Goal: Register for event/course

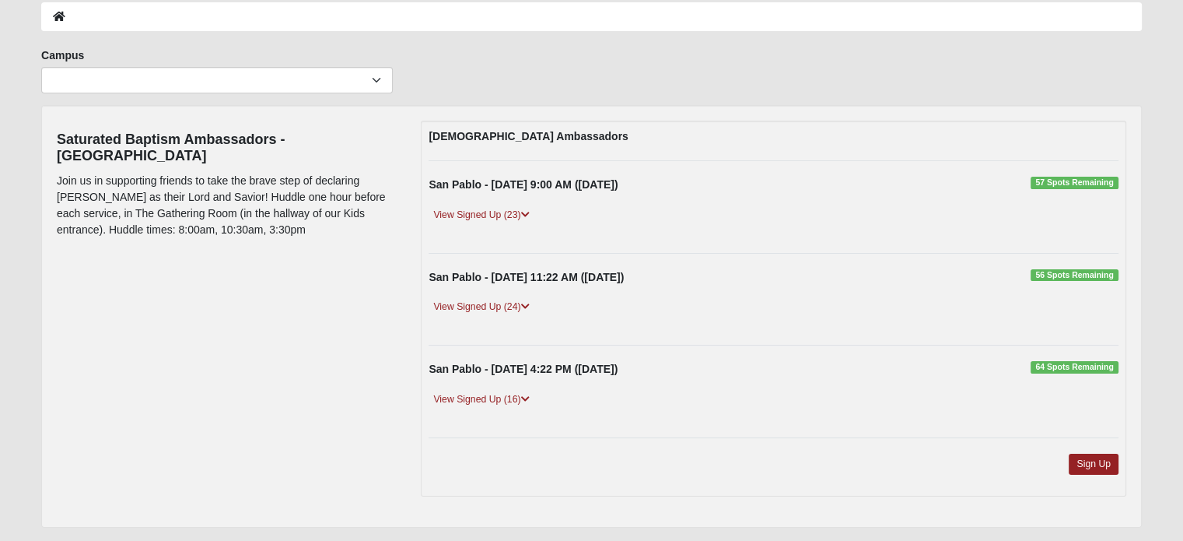
scroll to position [76, 0]
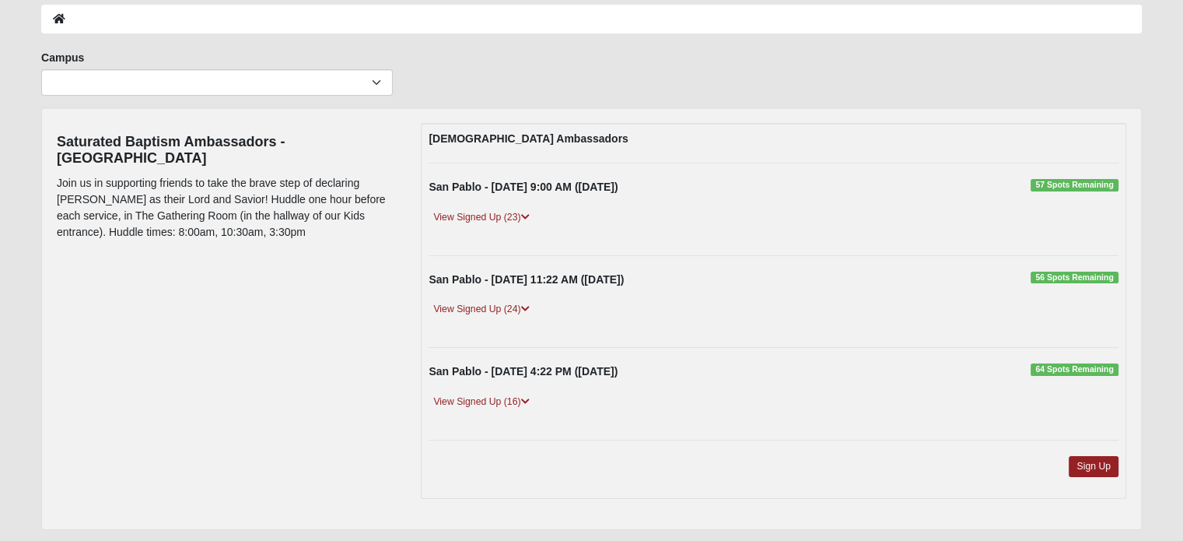
click at [872, 394] on div "View Signed Up (16)" at bounding box center [773, 409] width 713 height 30
click at [558, 226] on div "View Signed Up (23)" at bounding box center [773, 224] width 713 height 30
click at [1085, 464] on link "Sign Up" at bounding box center [1094, 466] width 50 height 21
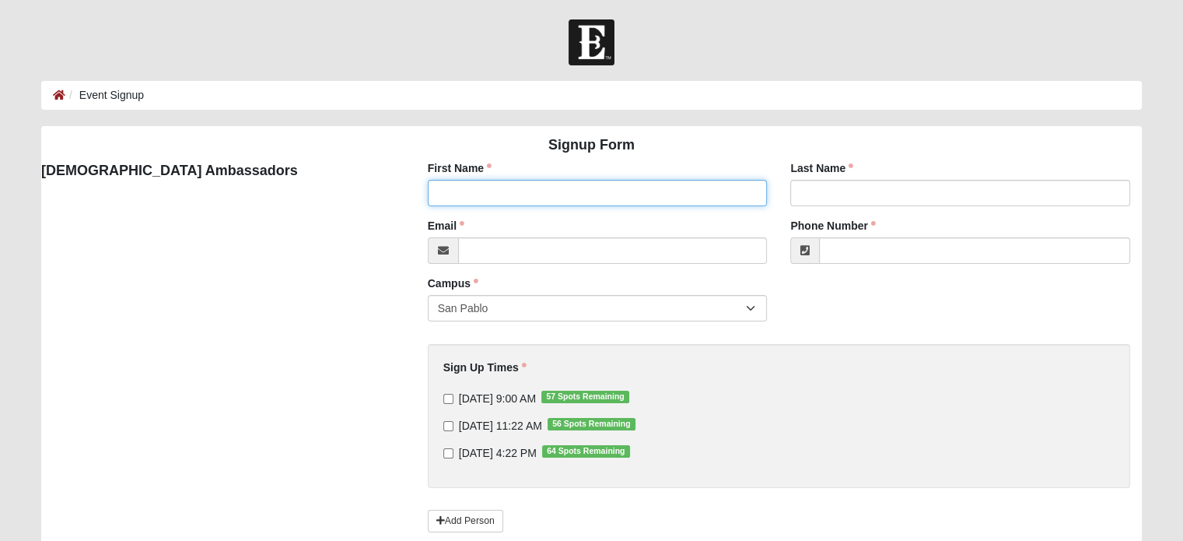
click at [656, 195] on input "First Name" at bounding box center [598, 193] width 340 height 26
type input "[PERSON_NAME]"
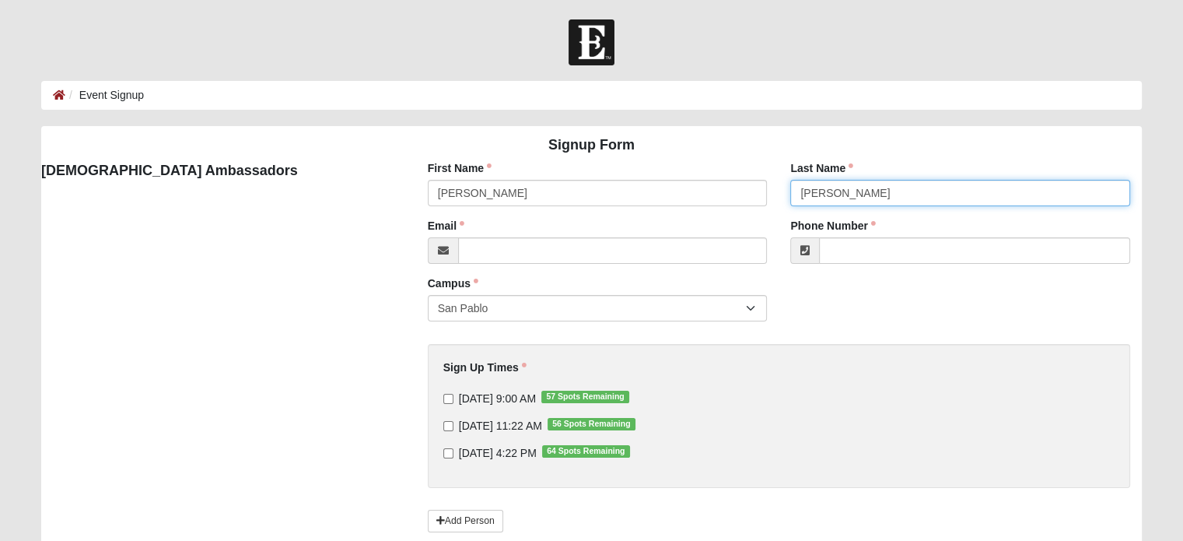
type input "[EMAIL_ADDRESS][DOMAIN_NAME]"
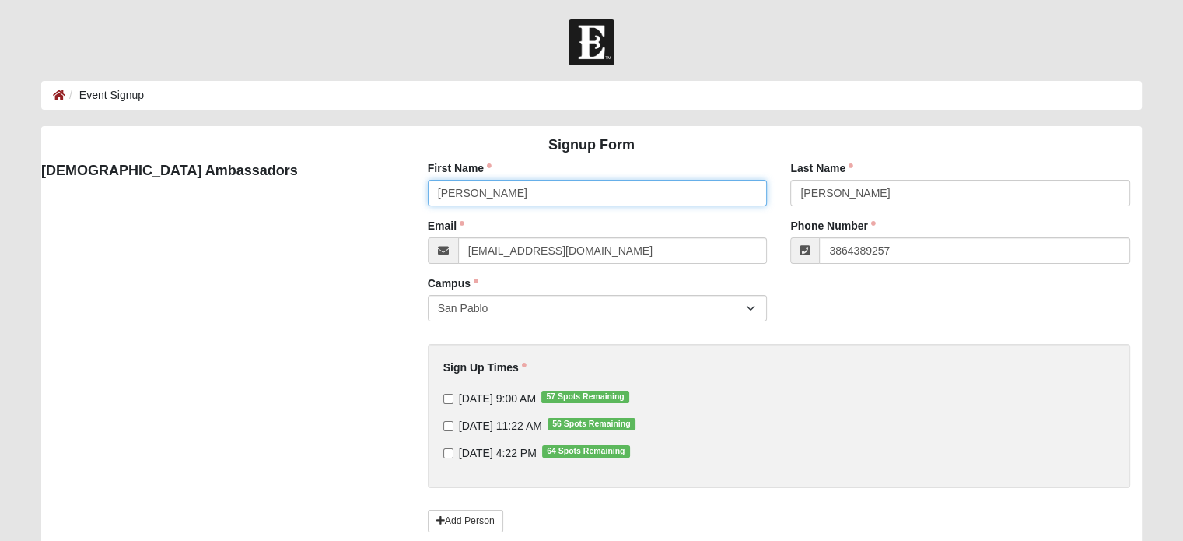
type input "[PHONE_NUMBER]"
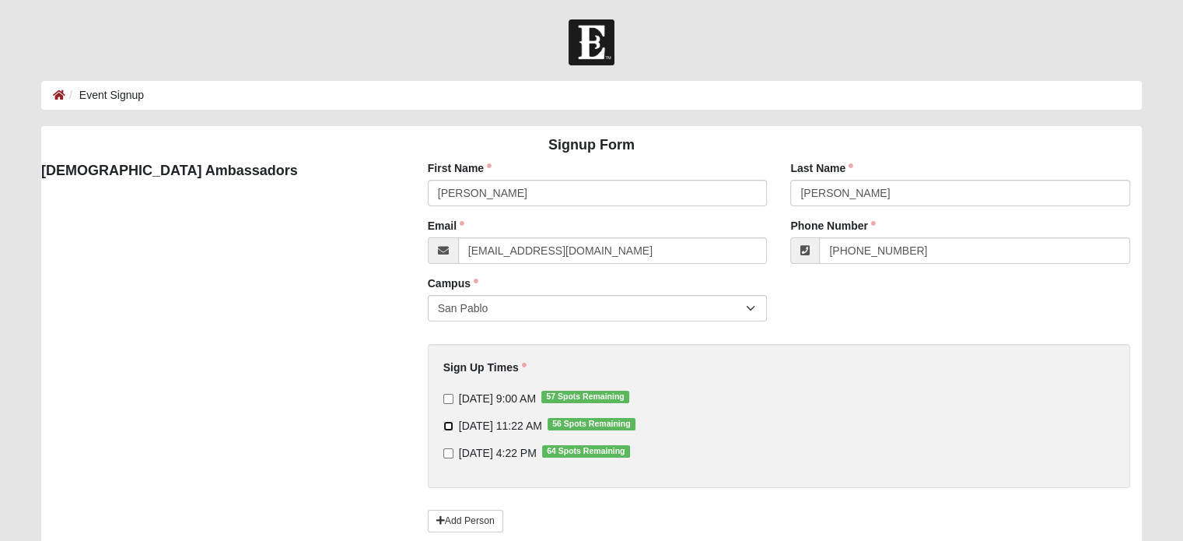
click at [450, 426] on input "[DATE] 11:22 AM 56 Spots Remaining" at bounding box center [448, 426] width 10 height 10
checkbox input "true"
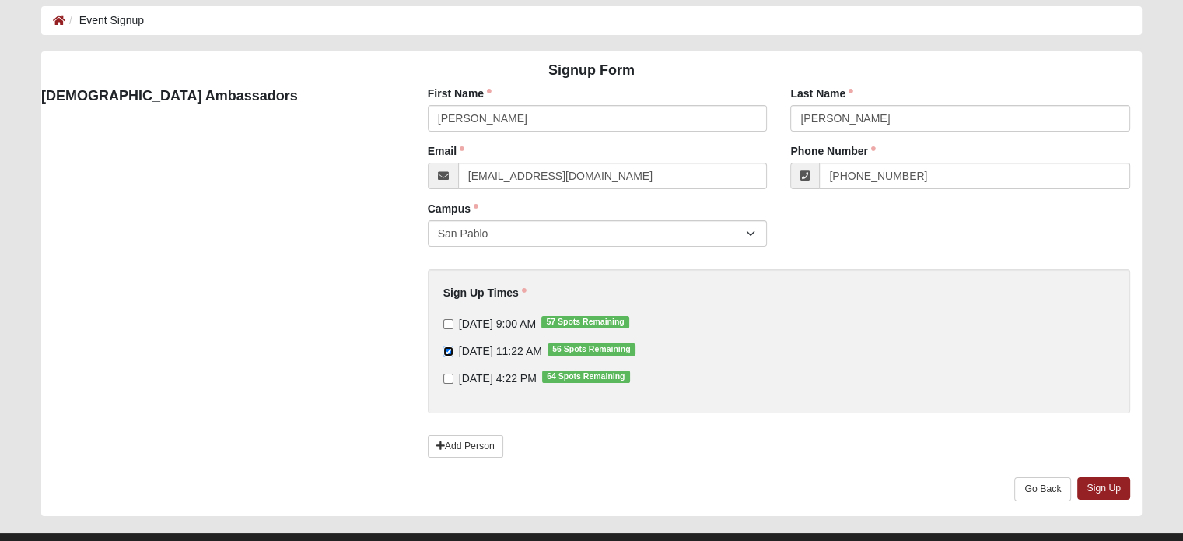
scroll to position [105, 0]
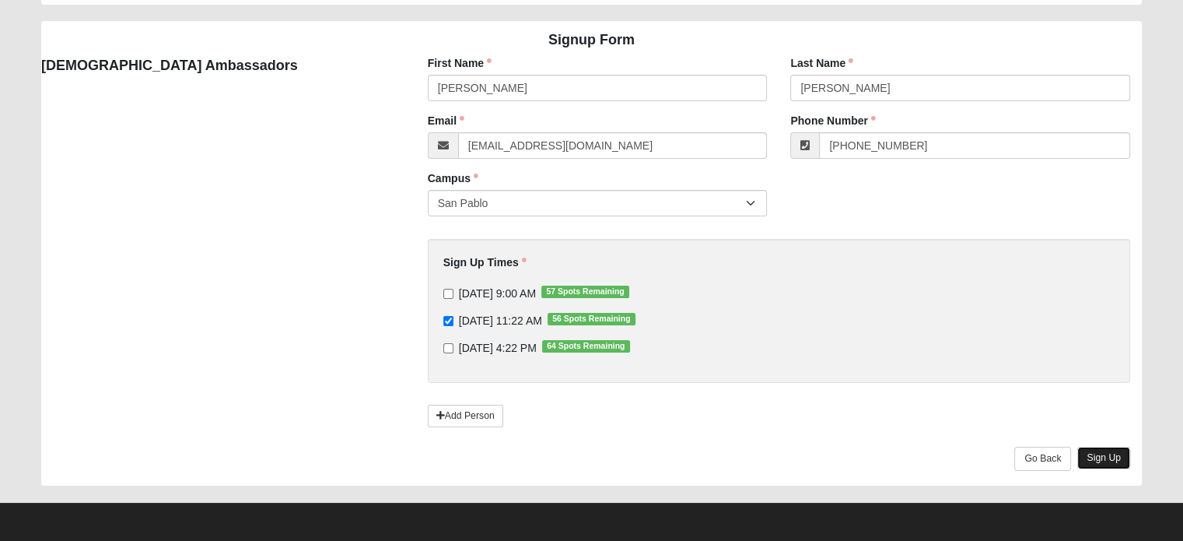
click at [1112, 451] on link "Sign Up" at bounding box center [1104, 458] width 53 height 23
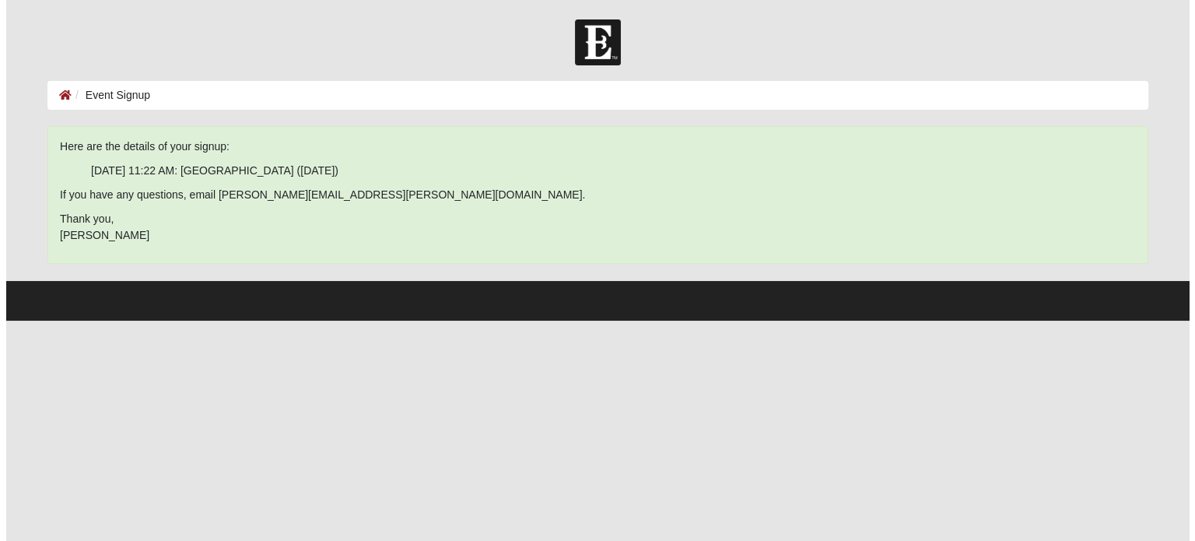
scroll to position [0, 0]
